Goal: Information Seeking & Learning: Check status

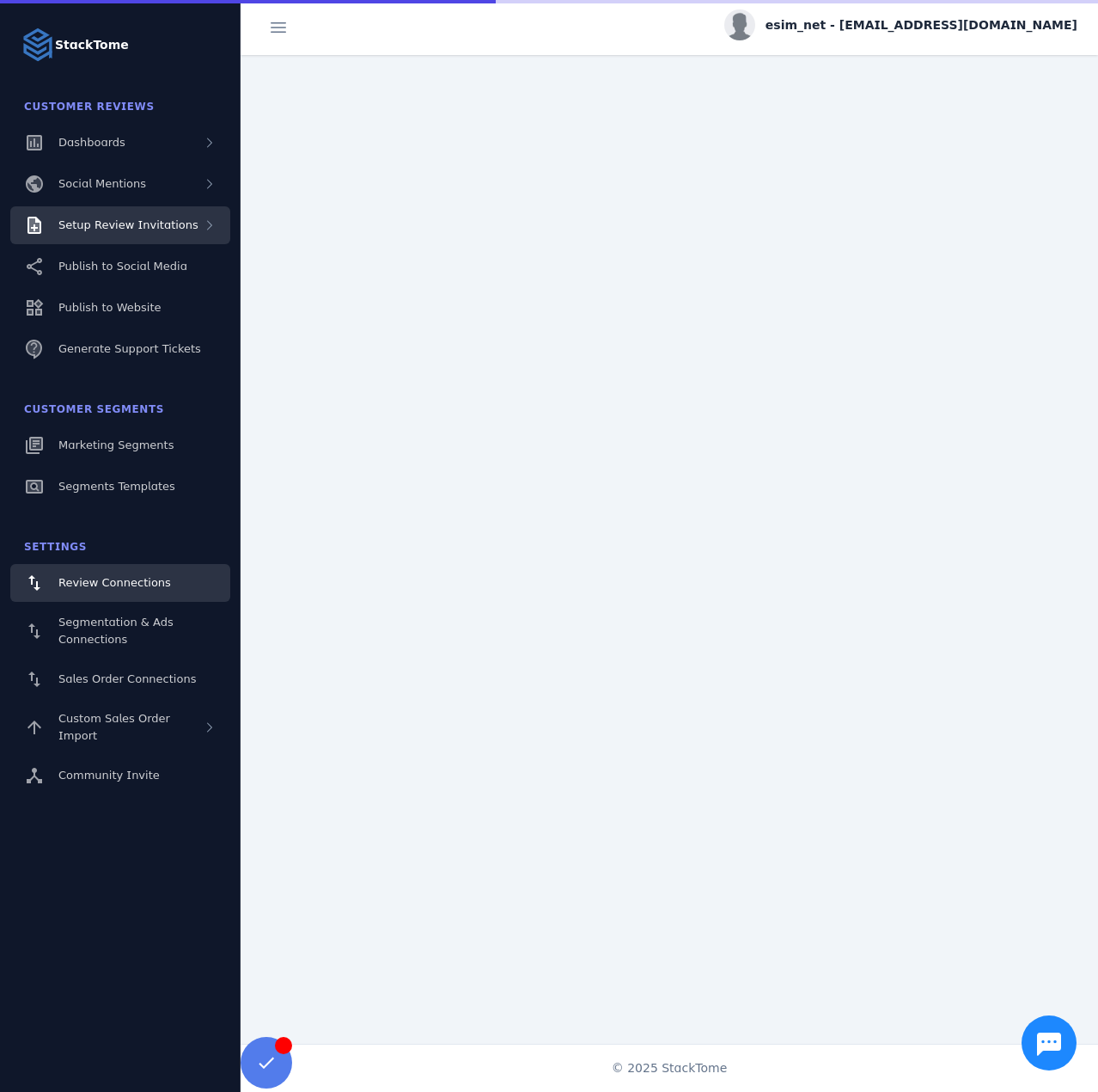
click at [154, 225] on span "Setup Review Invitations" at bounding box center [128, 225] width 140 height 13
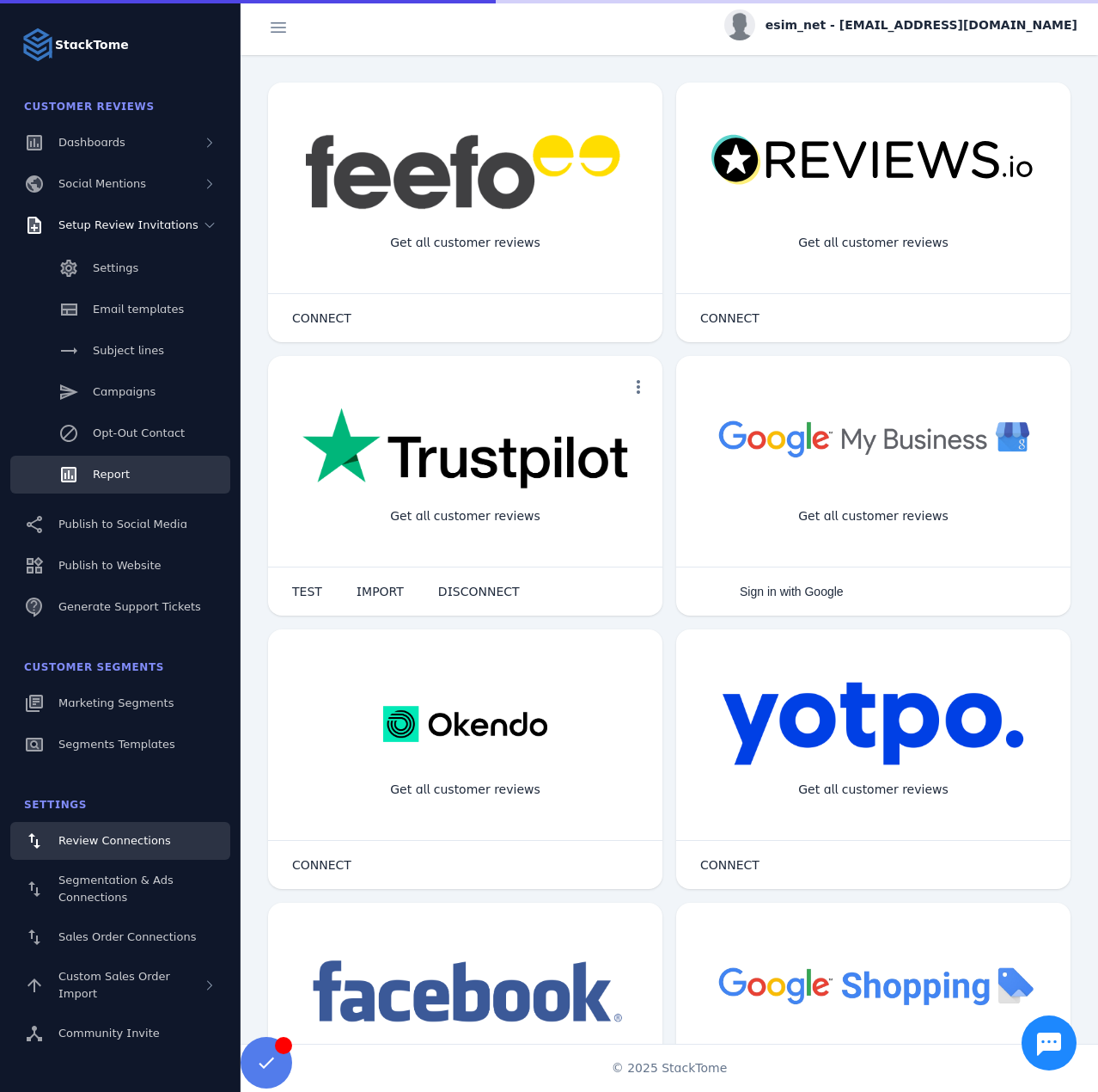
click at [109, 475] on span "Report" at bounding box center [110, 474] width 37 height 13
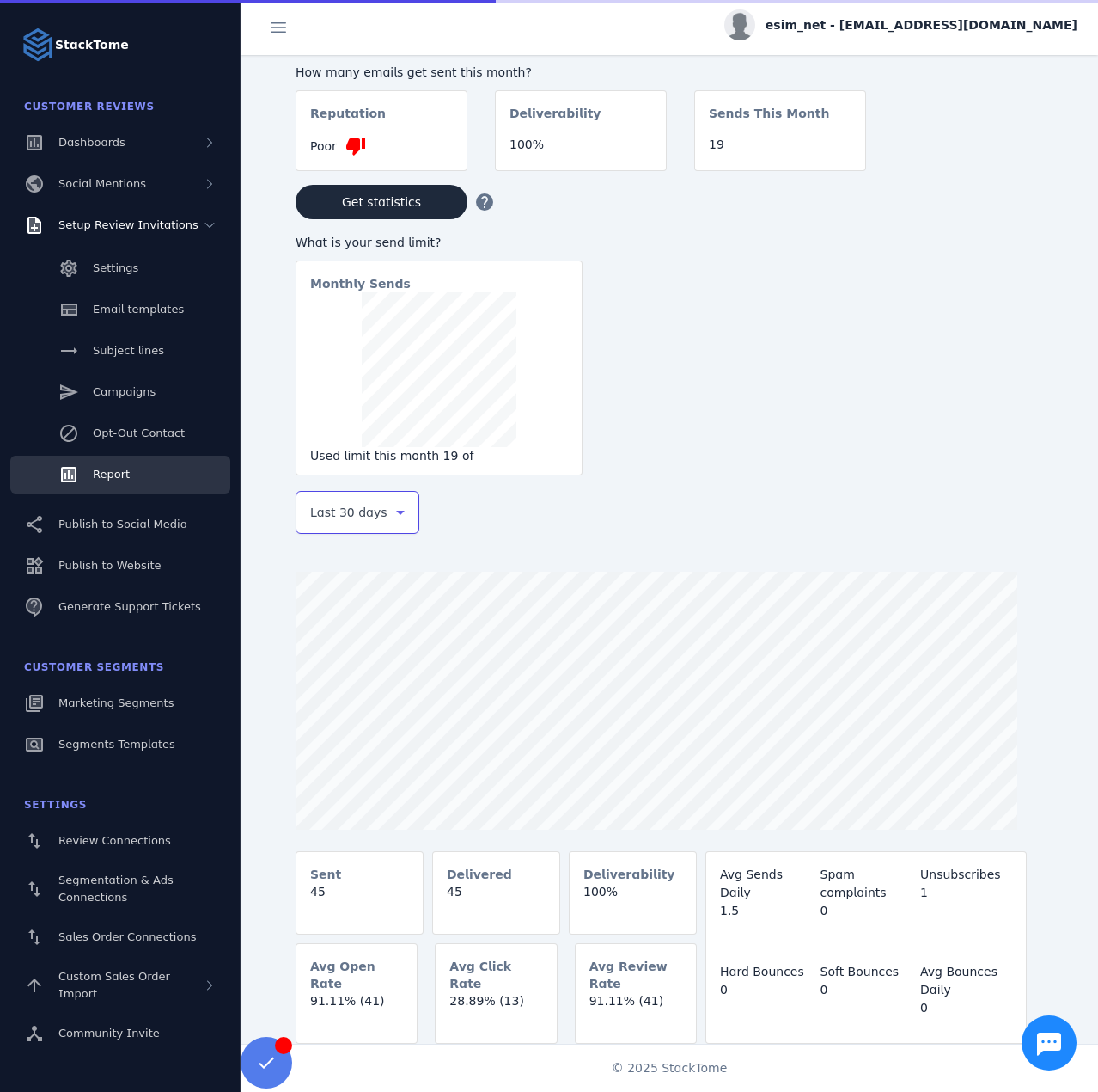
click at [356, 513] on span "Last 30 days" at bounding box center [349, 512] width 77 height 21
click at [350, 644] on span "Last 7 days" at bounding box center [345, 647] width 70 height 21
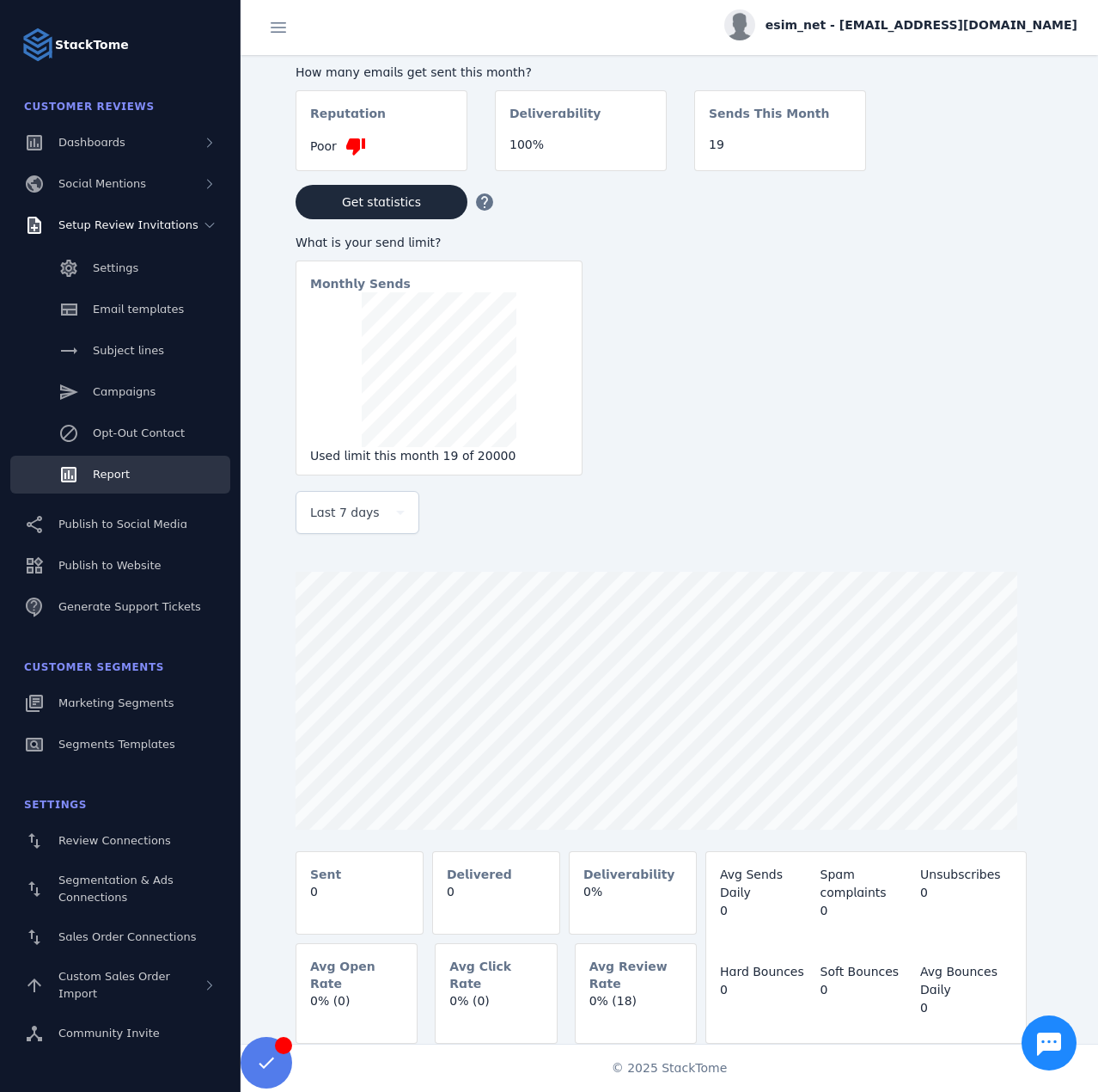
click at [923, 40] on div "esim_net - [EMAIL_ADDRESS][DOMAIN_NAME]" at bounding box center [900, 25] width 353 height 31
click at [988, 140] on div "account_circle My Profile assignment Billing Sign out" at bounding box center [1016, 117] width 124 height 152
click at [998, 157] on div "How many emails get sent this month? Reputation Poor thumb_down Deliverability …" at bounding box center [697, 269] width 803 height 427
click at [950, 33] on div "esim_net - [EMAIL_ADDRESS][DOMAIN_NAME]" at bounding box center [900, 25] width 353 height 31
click at [1002, 162] on span "Sign out" at bounding box center [1023, 165] width 50 height 21
